Goal: Book appointment/travel/reservation

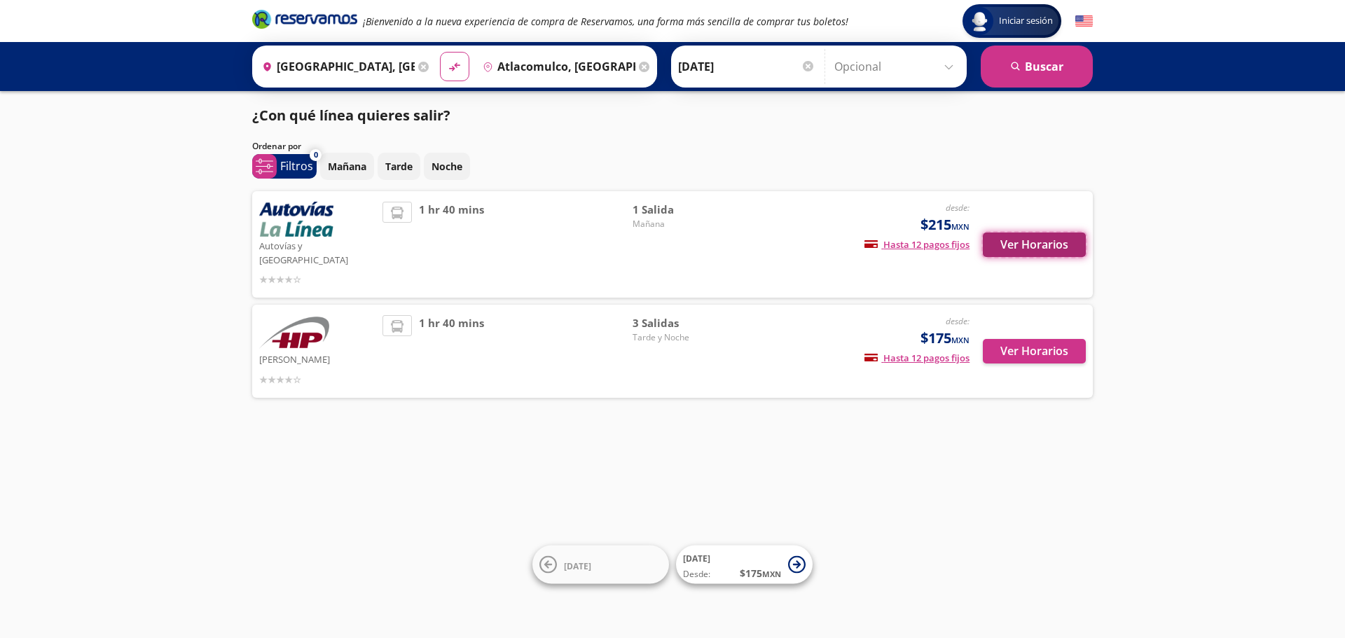
click at [1057, 240] on button "Ver Horarios" at bounding box center [1034, 245] width 103 height 25
click at [1070, 339] on button "Ver Horarios" at bounding box center [1034, 351] width 103 height 25
